Goal: Task Accomplishment & Management: Complete application form

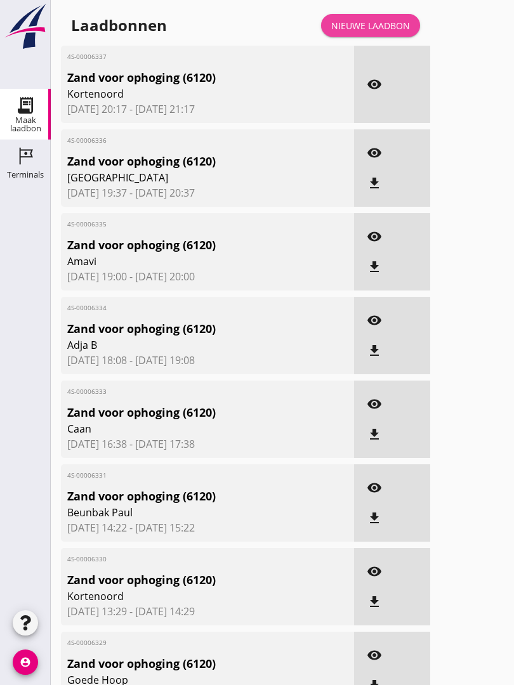
click at [383, 32] on div "Nieuwe laadbon" at bounding box center [370, 25] width 79 height 13
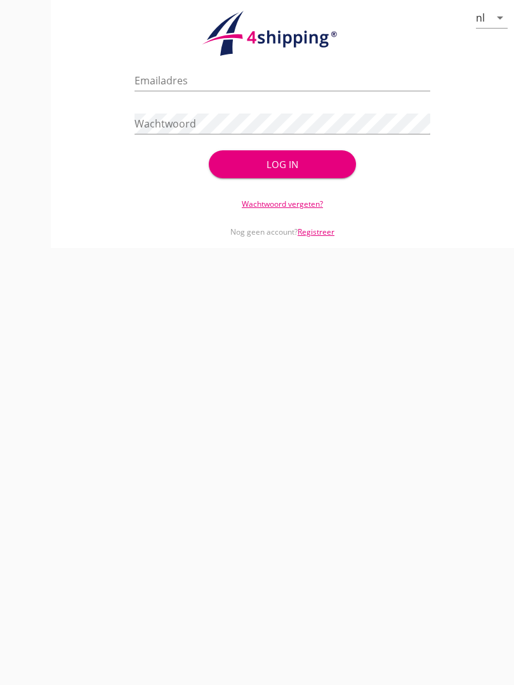
click at [211, 91] on input "Emailadres" at bounding box center [281, 80] width 295 height 20
type input "[EMAIL_ADDRESS][DOMAIN_NAME]"
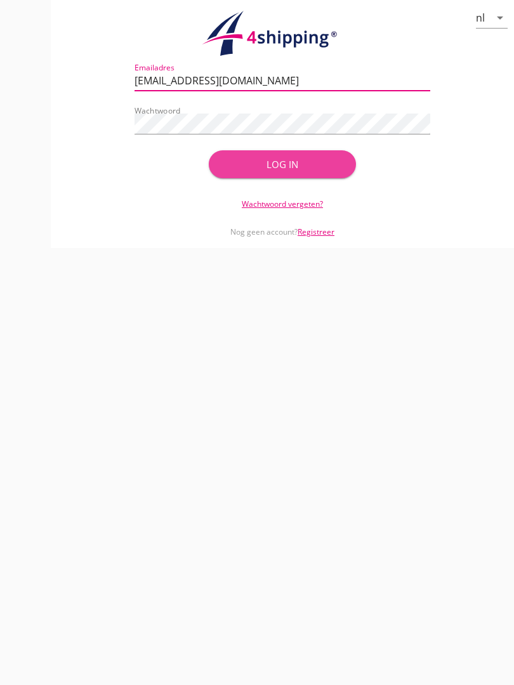
click at [278, 168] on button "Log in" at bounding box center [283, 164] width 148 height 28
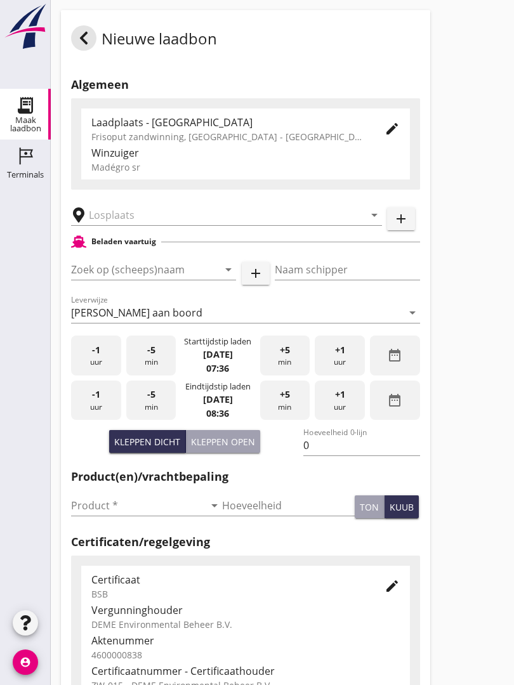
click at [155, 218] on input "text" at bounding box center [218, 215] width 258 height 20
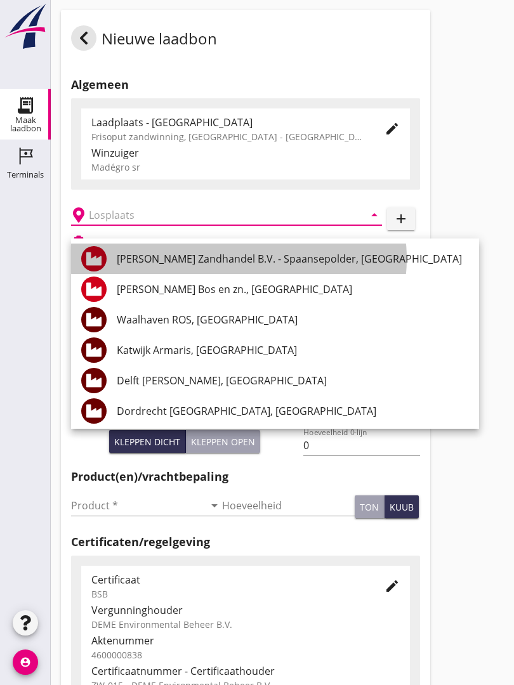
click at [268, 256] on div "[PERSON_NAME] Zandhandel B.V. - Spaansepolder, [GEOGRAPHIC_DATA]" at bounding box center [293, 258] width 352 height 15
type input "[PERSON_NAME] Zandhandel B.V. - Spaansepolder, [GEOGRAPHIC_DATA]"
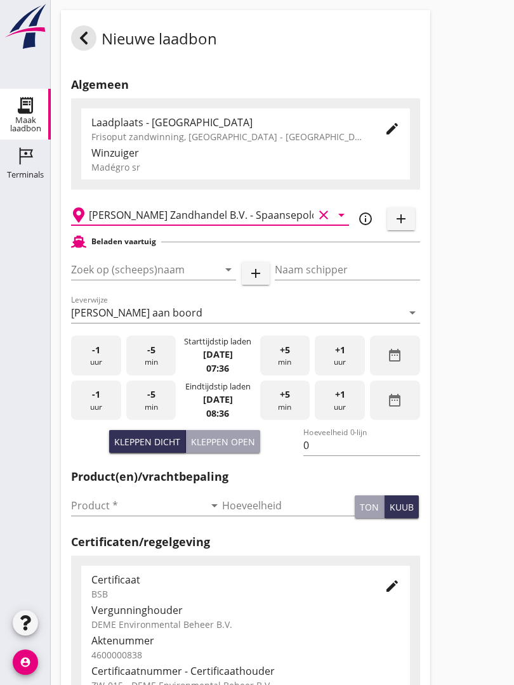
click at [174, 279] on input "Zoek op (scheeps)naam" at bounding box center [135, 269] width 129 height 20
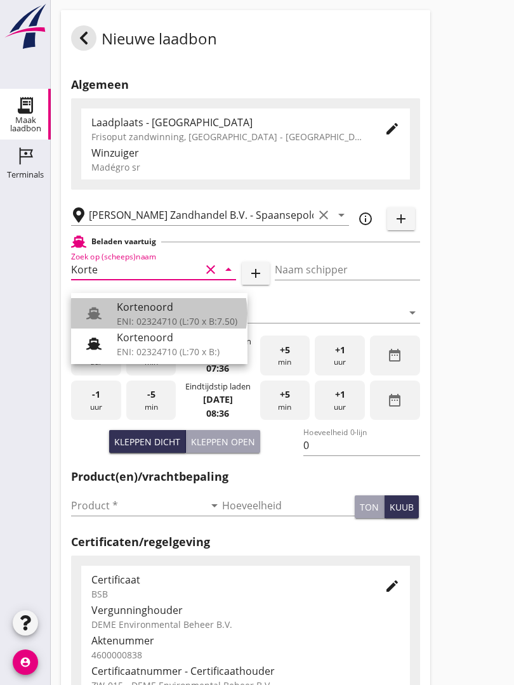
click at [161, 311] on div "Kortenoord" at bounding box center [177, 306] width 121 height 15
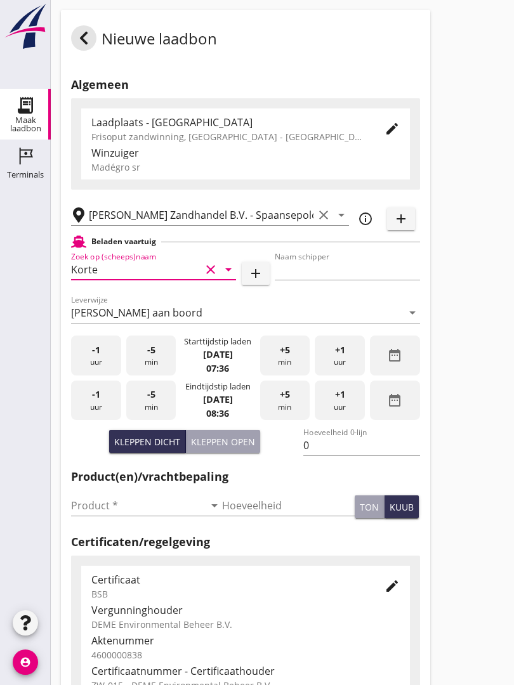
type input "Kortenoord"
type input "[PERSON_NAME]"
click at [226, 449] on div "Kleppen open" at bounding box center [223, 441] width 64 height 13
type input "518"
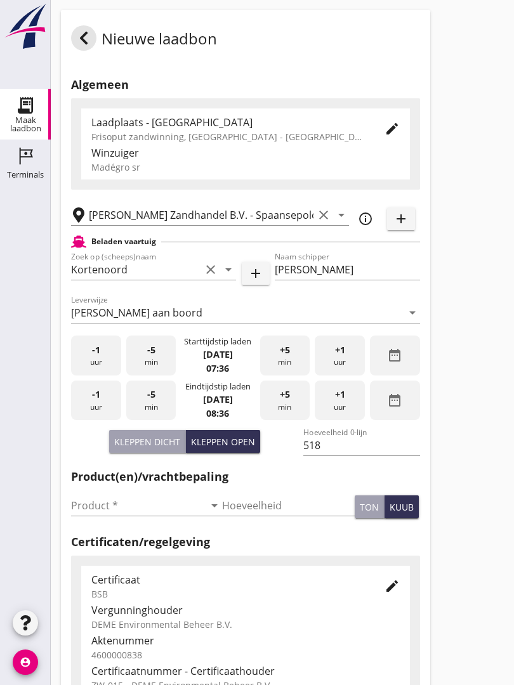
click at [89, 515] on input "Product *" at bounding box center [137, 505] width 133 height 20
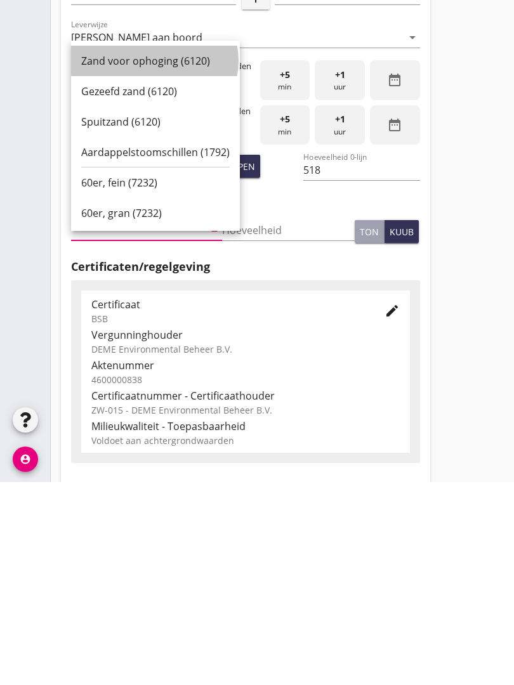
click at [154, 256] on div "Zand voor ophoging (6120)" at bounding box center [155, 263] width 148 height 15
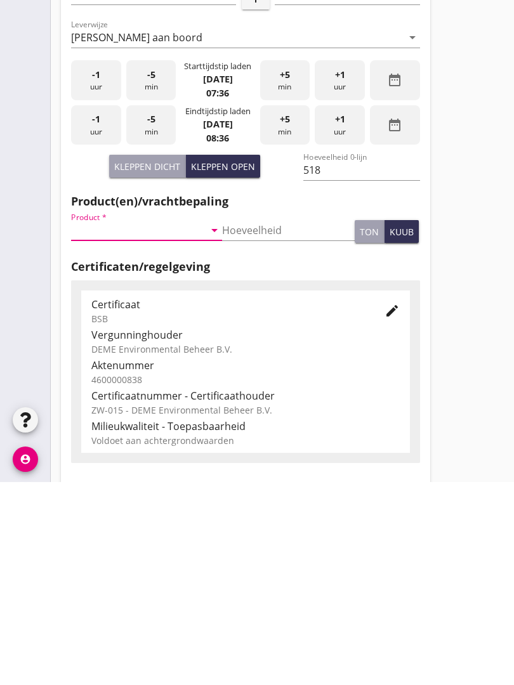
type input "Zand voor ophoging (6120)"
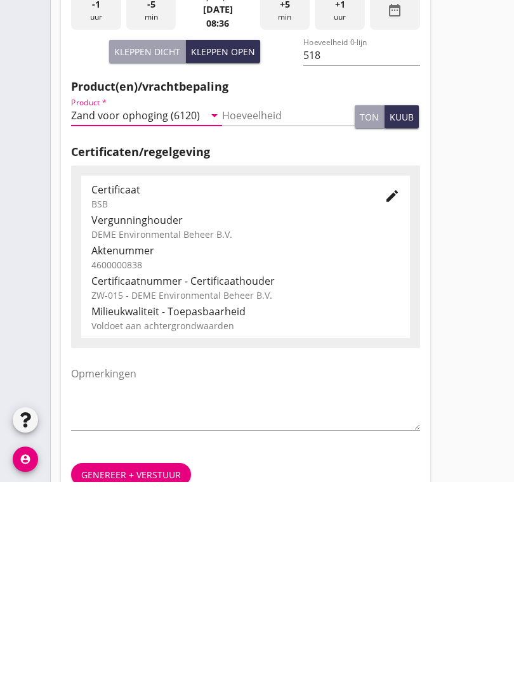
scroll to position [222, 0]
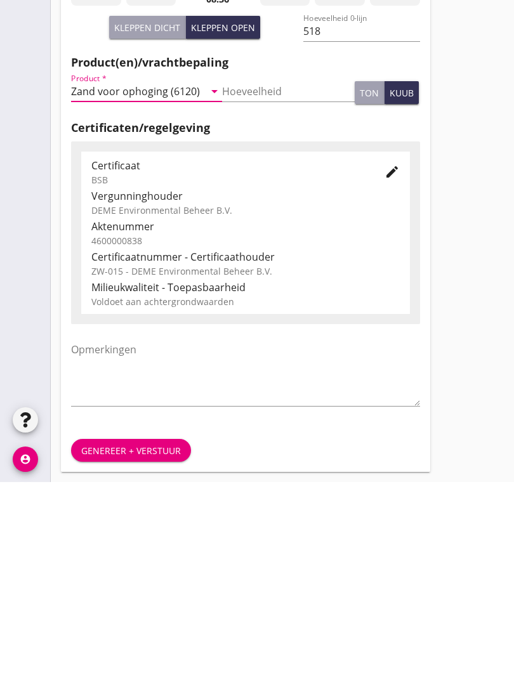
click at [126, 647] on div "Genereer + verstuur" at bounding box center [131, 653] width 100 height 13
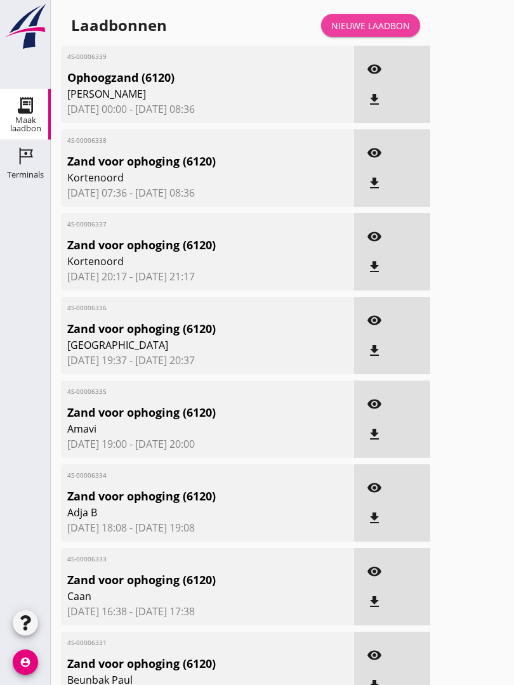
click at [386, 29] on link "Nieuwe laadbon" at bounding box center [370, 25] width 99 height 23
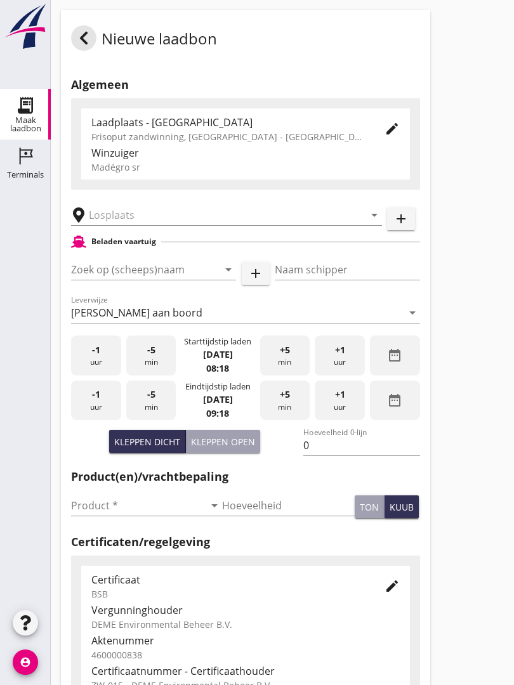
click at [152, 222] on input "text" at bounding box center [218, 215] width 258 height 20
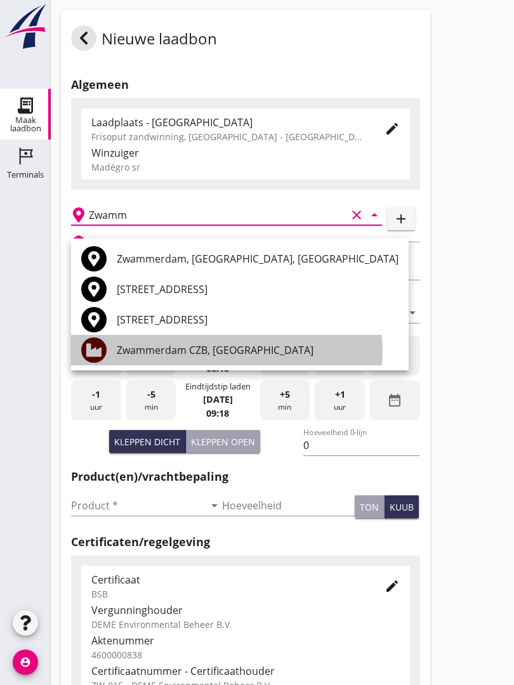
click at [254, 351] on div "Zwammerdam CZB, [GEOGRAPHIC_DATA]" at bounding box center [258, 350] width 282 height 15
type input "Zwammerdam CZB, [GEOGRAPHIC_DATA]"
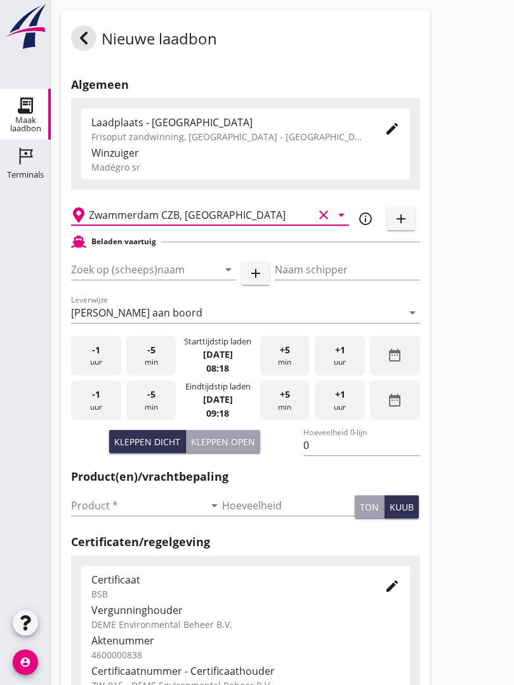
click at [180, 277] on input "Zoek op (scheeps)naam" at bounding box center [135, 269] width 129 height 20
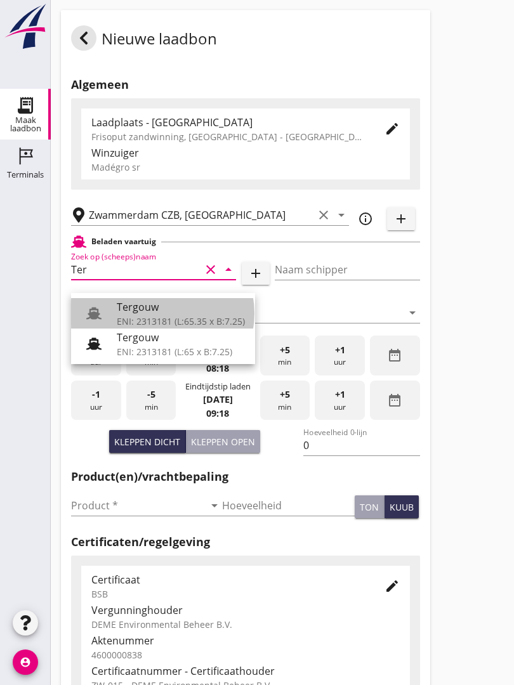
click at [157, 306] on div "Tergouw" at bounding box center [181, 306] width 128 height 15
type input "Tergouw"
type input "R. Oudijk"
type input "510"
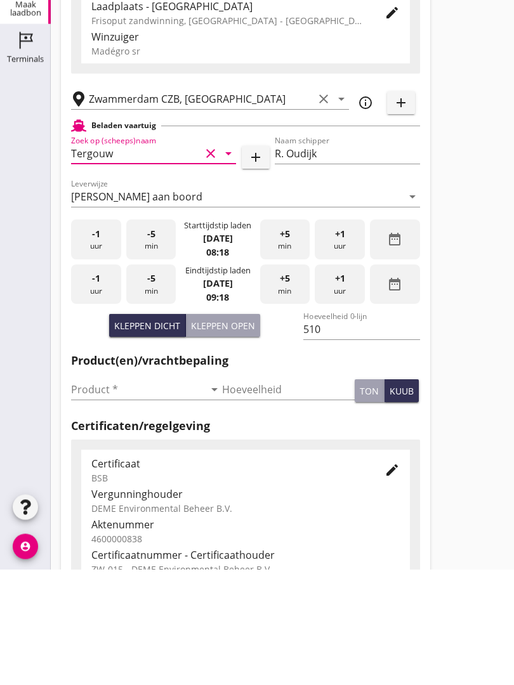
click at [96, 495] on input "Product *" at bounding box center [137, 505] width 133 height 20
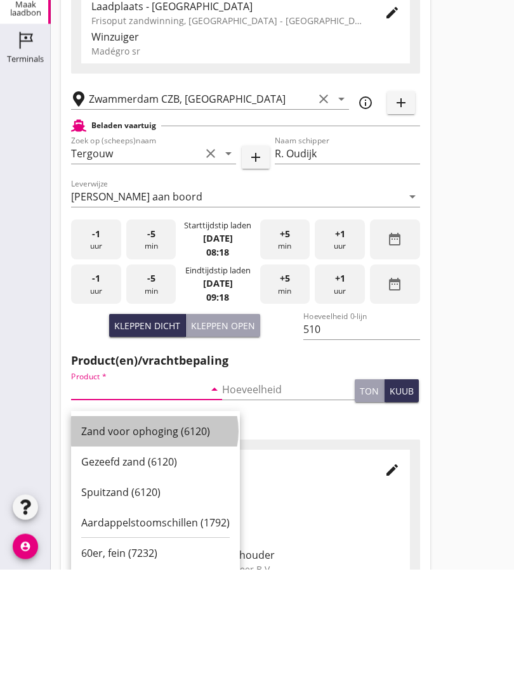
click at [152, 540] on div "Zand voor ophoging (6120)" at bounding box center [155, 547] width 148 height 15
type input "Zand voor ophoging (6120)"
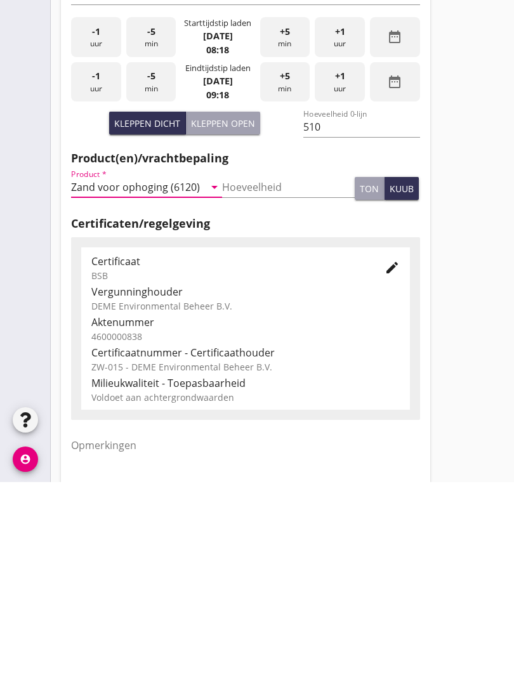
scroll to position [222, 0]
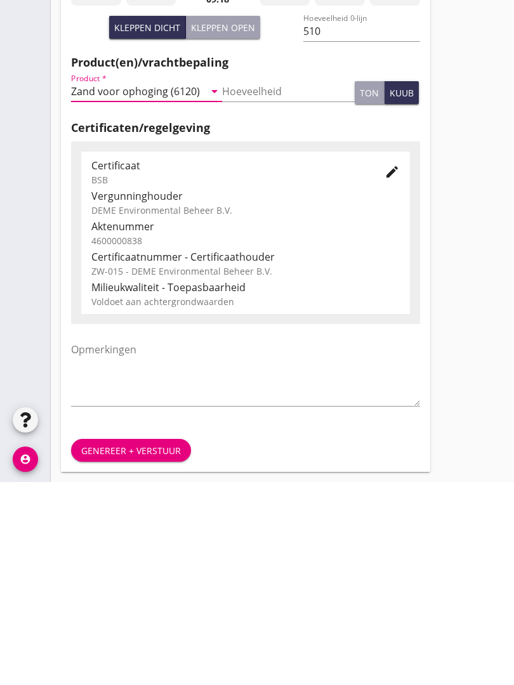
click at [134, 647] on div "Genereer + verstuur" at bounding box center [131, 653] width 100 height 13
